Goal: Transaction & Acquisition: Book appointment/travel/reservation

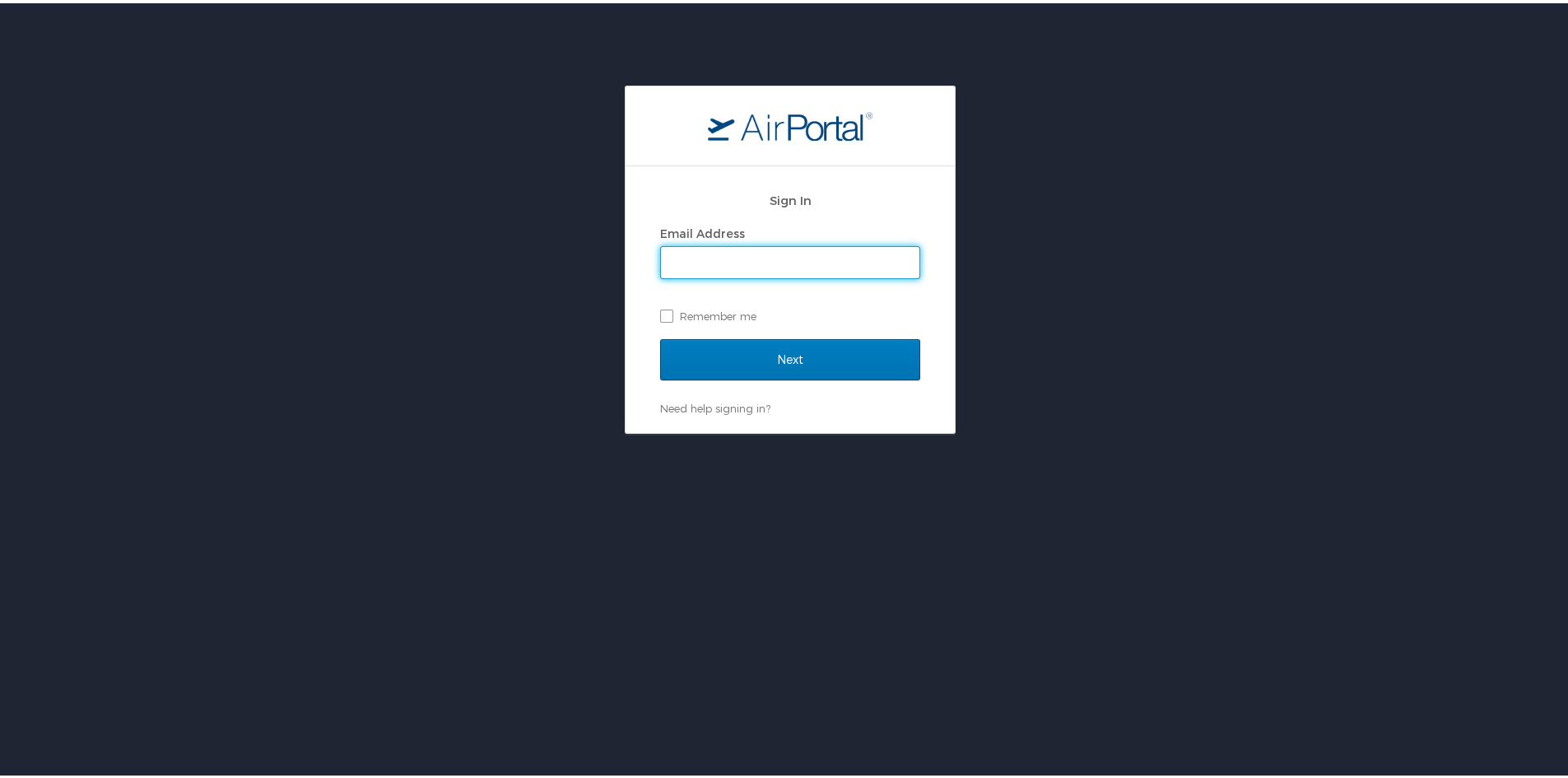
type input "[EMAIL_ADDRESS][DOMAIN_NAME]"
click at [661, 313] on label "Remember me" at bounding box center [790, 313] width 260 height 25
click at [661, 313] on input "Remember me" at bounding box center [665, 312] width 11 height 11
checkbox input "true"
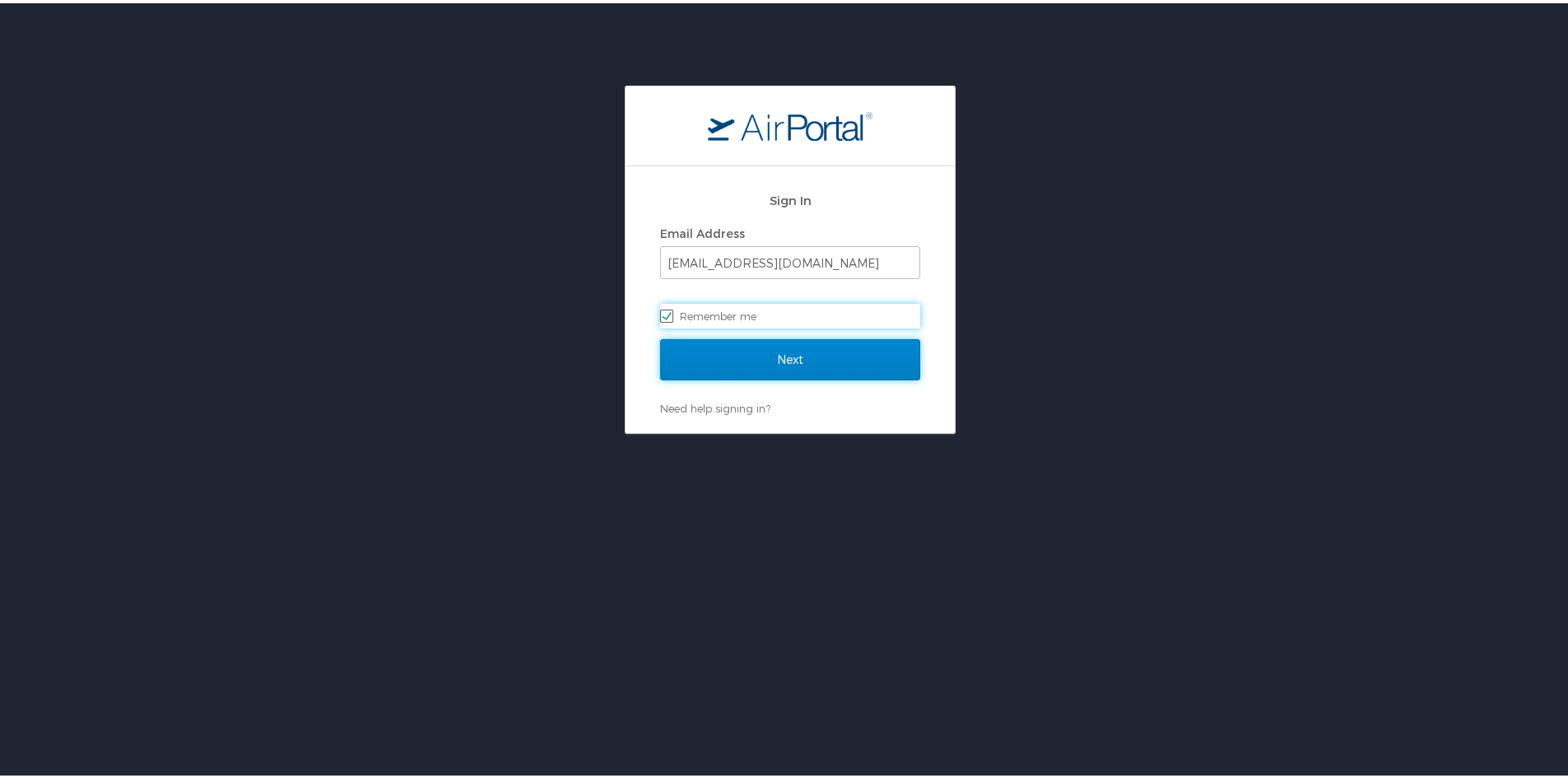
click at [786, 351] on input "Next" at bounding box center [790, 356] width 260 height 41
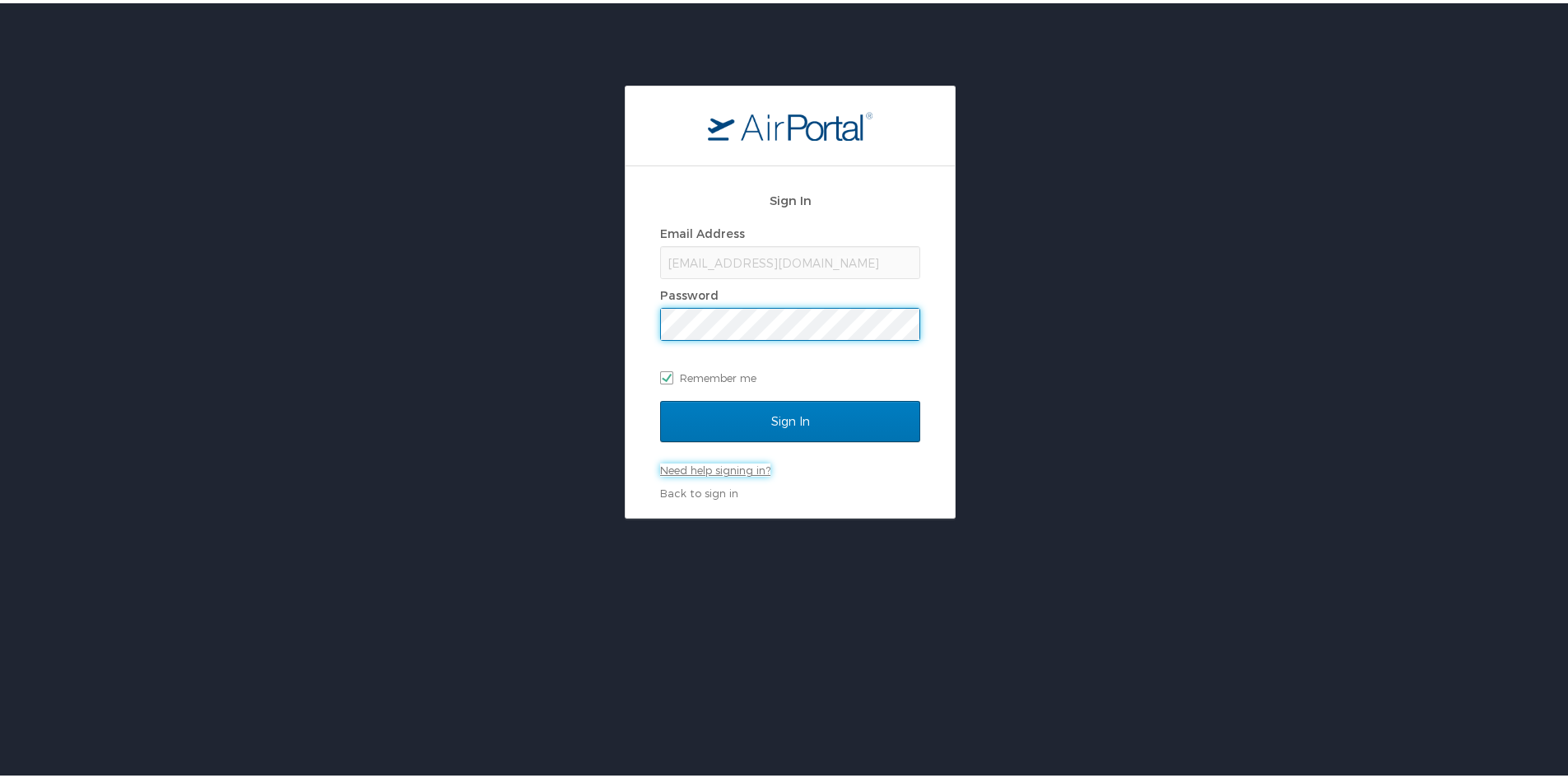
click at [718, 463] on link "Need help signing in?" at bounding box center [715, 466] width 110 height 13
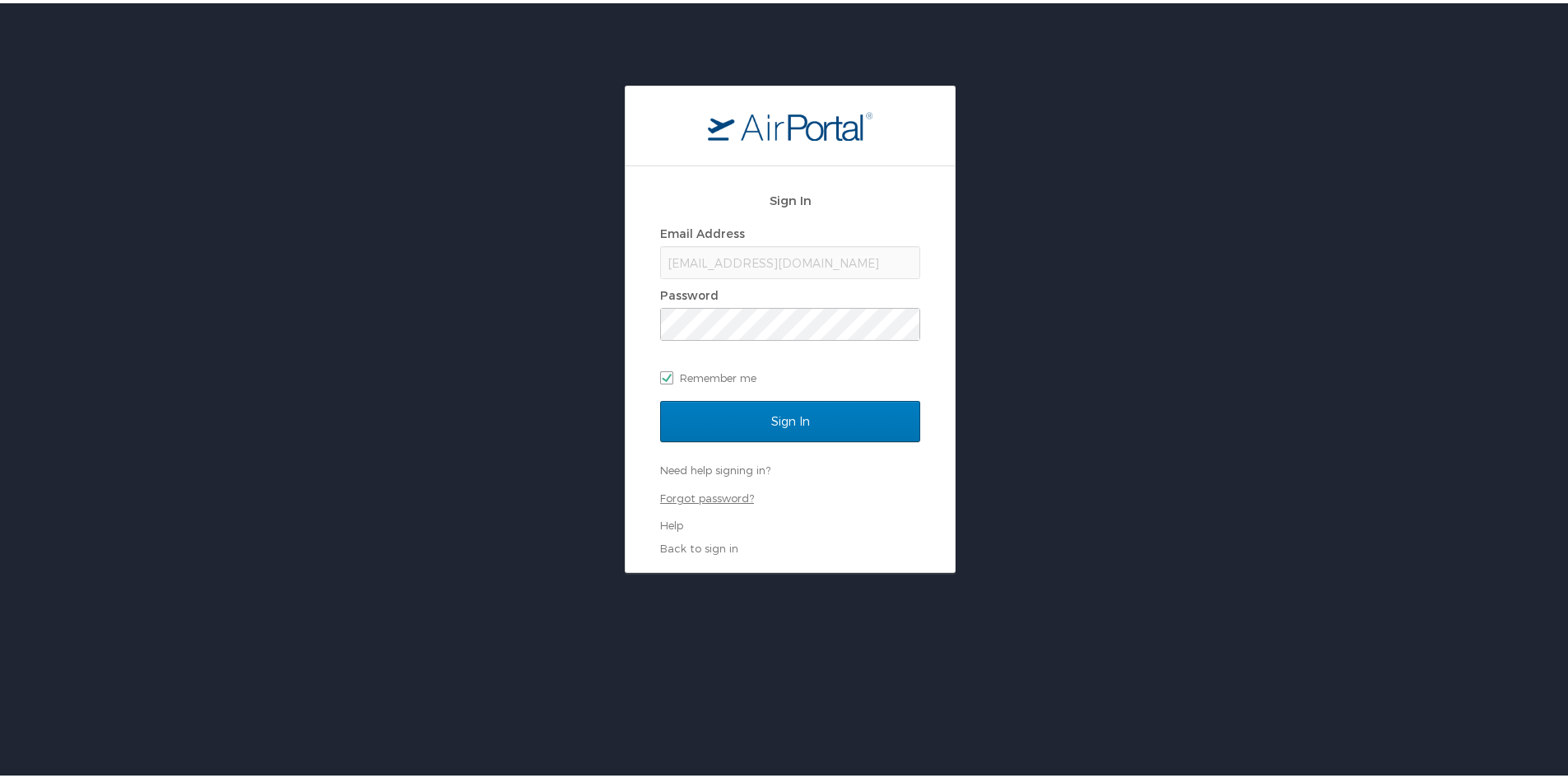
click at [690, 497] on link "Forgot password?" at bounding box center [707, 494] width 94 height 13
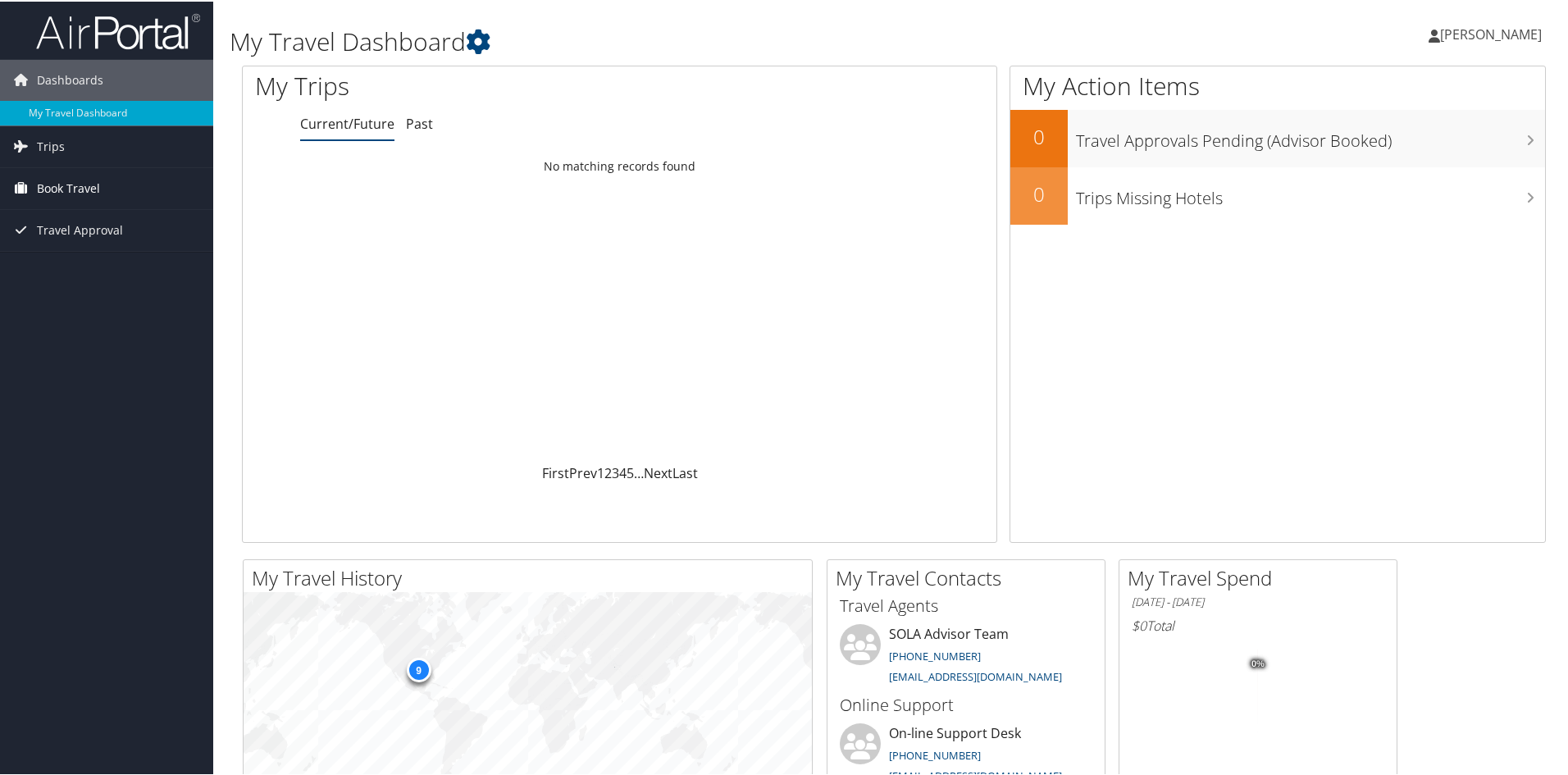
click at [47, 186] on span "Book Travel" at bounding box center [68, 186] width 63 height 41
click at [94, 244] on link "Book/Manage Online Trips" at bounding box center [107, 244] width 213 height 25
